Goal: Information Seeking & Learning: Find specific page/section

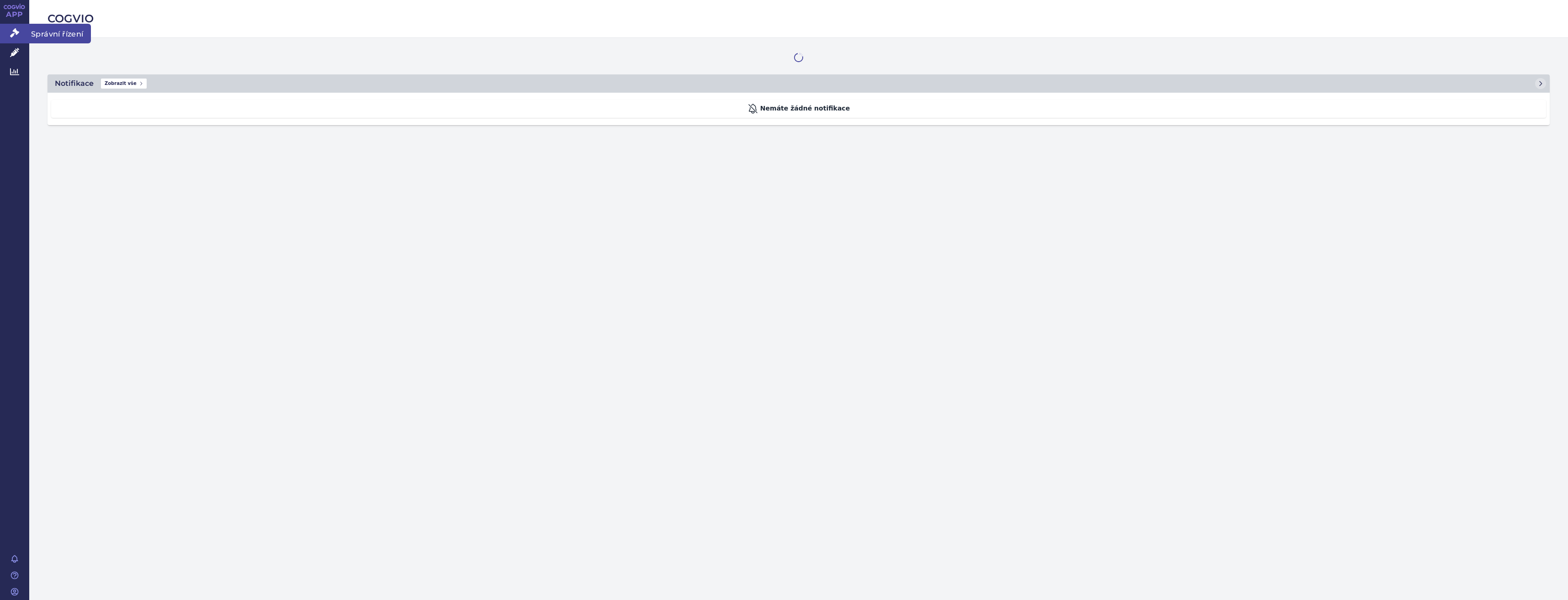
drag, startPoint x: 0, startPoint y: 0, endPoint x: 16, endPoint y: 35, distance: 38.5
click at [16, 35] on icon at bounding box center [15, 33] width 9 height 9
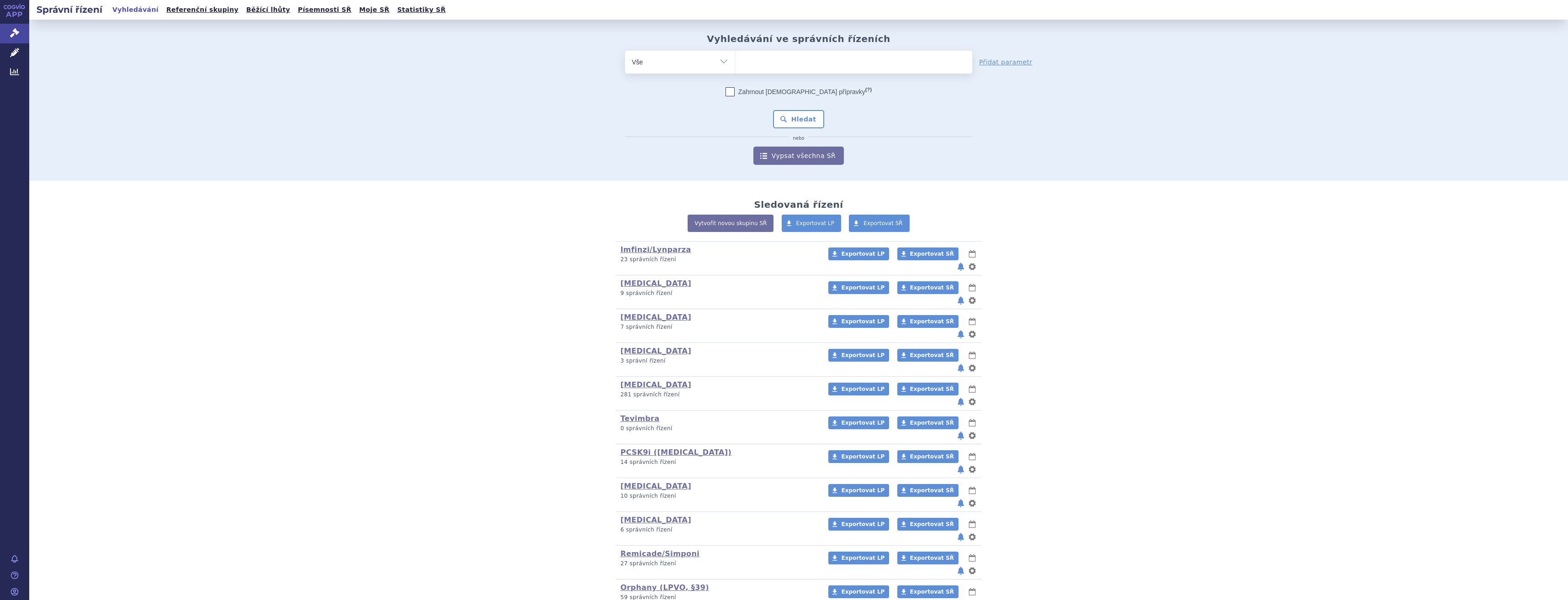
click at [827, 58] on ul at bounding box center [854, 60] width 237 height 19
click at [735, 58] on select at bounding box center [735, 62] width 1 height 23
type input "win"
type input "winre"
type input "winreva"
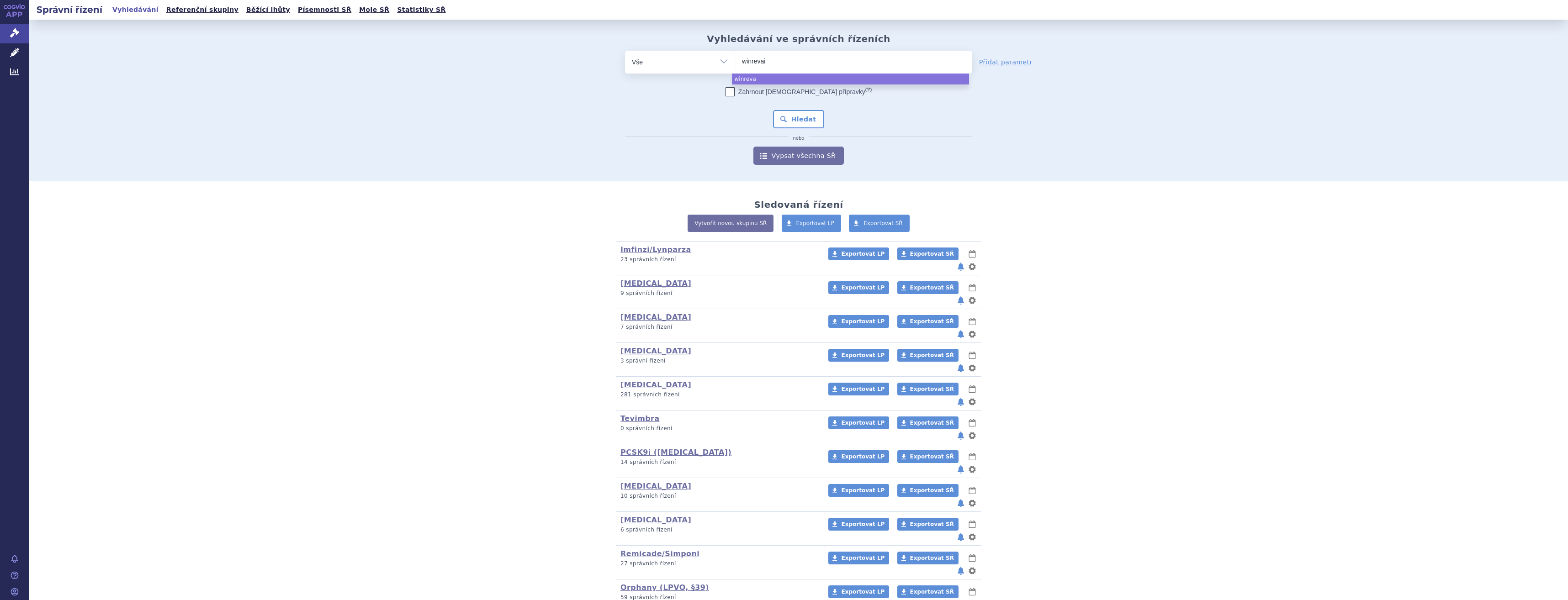
type input "winrevair"
select select "winrevair"
click at [819, 122] on button "Hledat" at bounding box center [799, 119] width 52 height 18
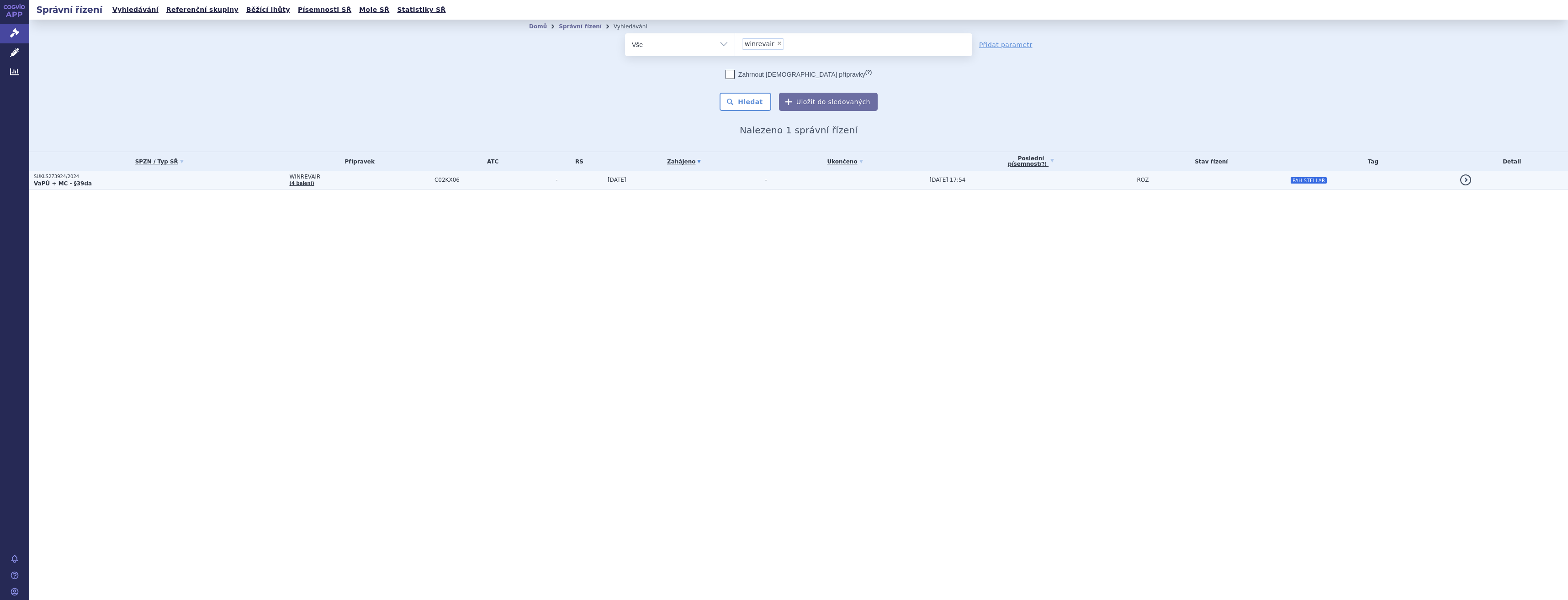
click at [807, 184] on td "-" at bounding box center [843, 180] width 164 height 19
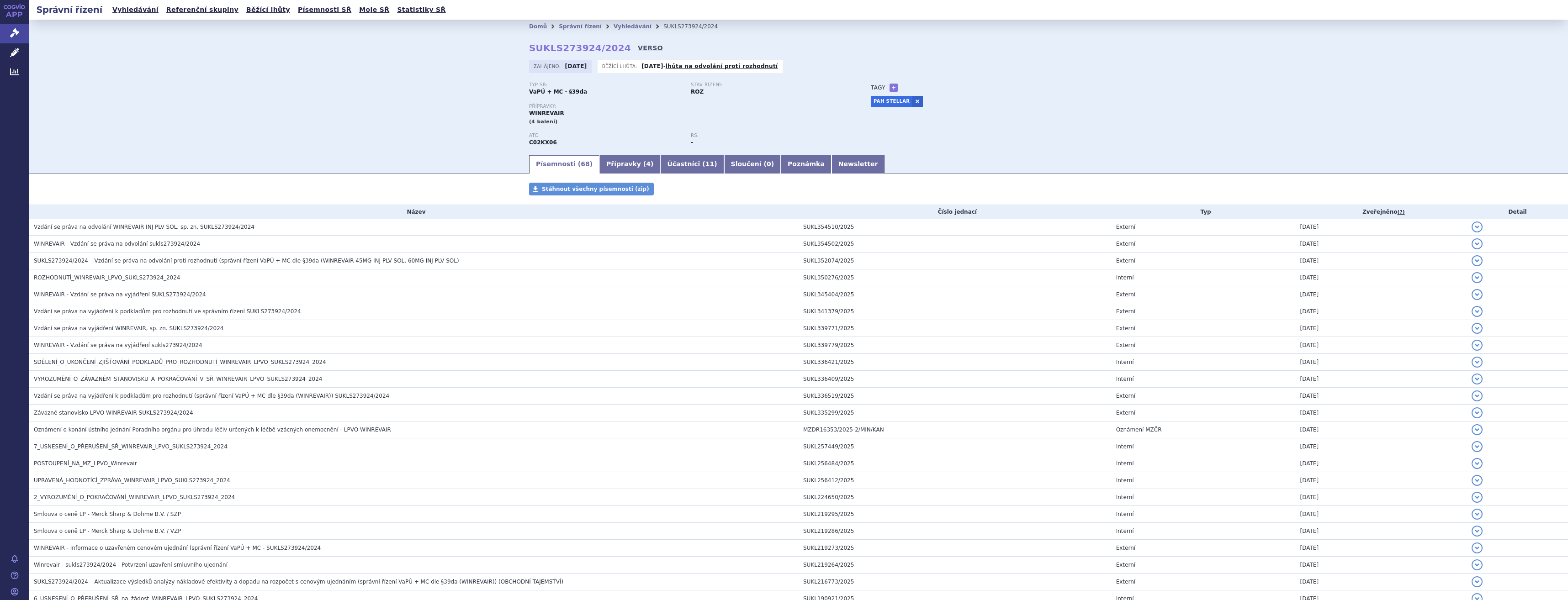
click at [638, 50] on link "VERSO" at bounding box center [650, 47] width 25 height 9
